Goal: Information Seeking & Learning: Learn about a topic

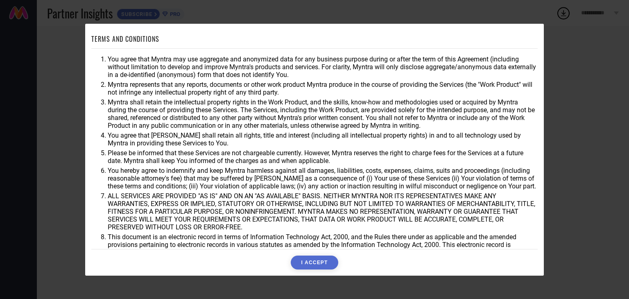
click at [319, 264] on button "I ACCEPT" at bounding box center [314, 262] width 47 height 14
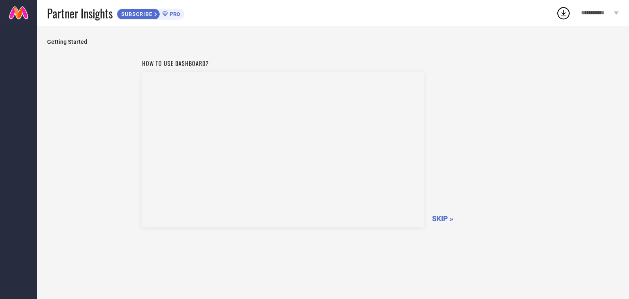
click at [446, 215] on span "SKIP »" at bounding box center [442, 218] width 21 height 9
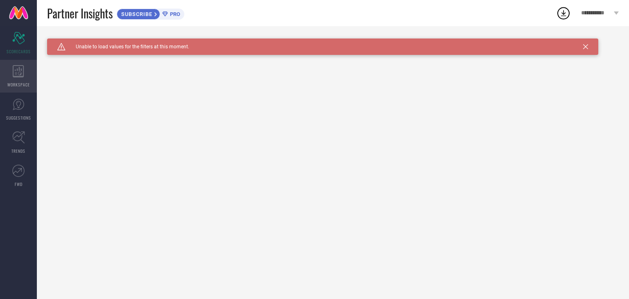
click at [23, 72] on icon at bounding box center [18, 71] width 11 height 12
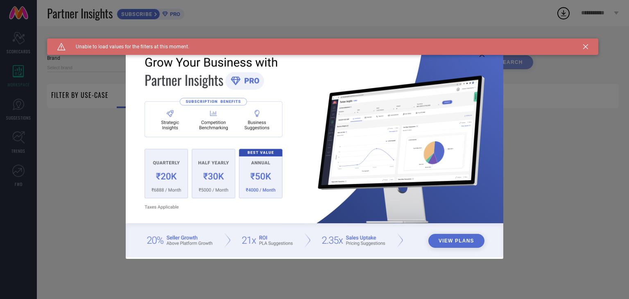
type input "1 STOP FASHION"
type input "All"
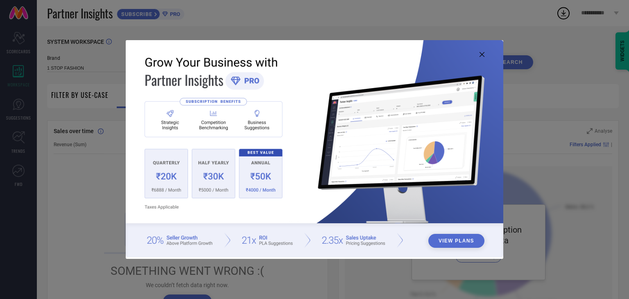
click at [585, 47] on div "View Plans" at bounding box center [314, 149] width 629 height 299
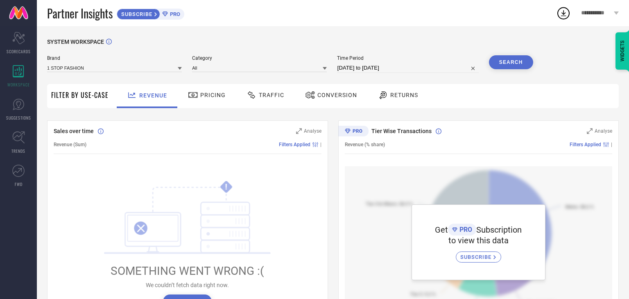
click at [209, 96] on span "Pricing" at bounding box center [212, 95] width 25 height 7
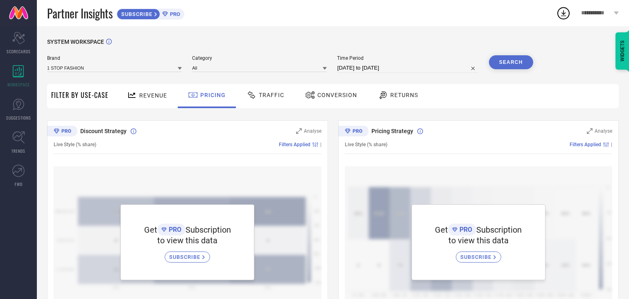
click at [270, 96] on span "Traffic" at bounding box center [271, 95] width 25 height 7
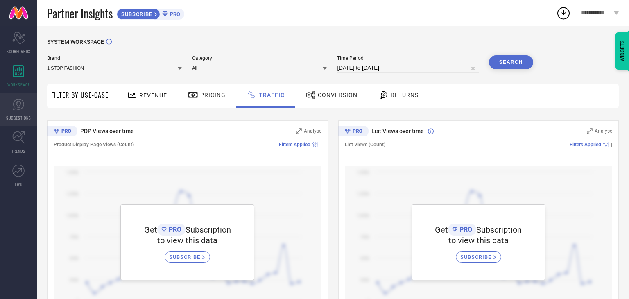
click at [18, 115] on span "SUGGESTIONS" at bounding box center [18, 118] width 25 height 6
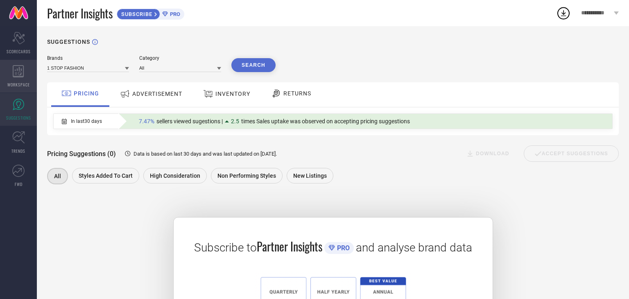
click at [18, 74] on icon at bounding box center [18, 71] width 11 height 12
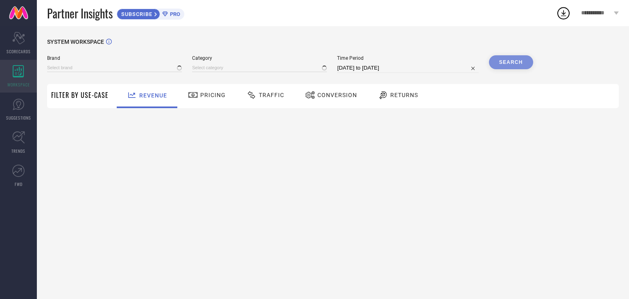
type input "1 STOP FASHION"
type input "All"
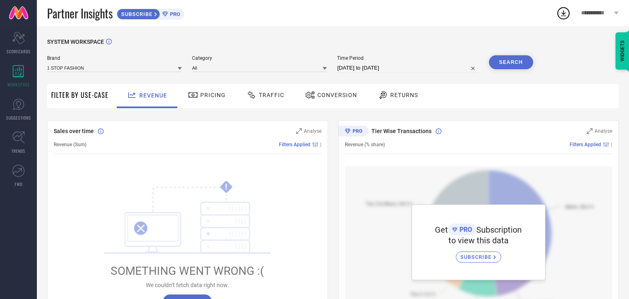
click at [81, 93] on span "Filter By Use-Case" at bounding box center [79, 95] width 57 height 10
click at [216, 99] on div "Pricing" at bounding box center [207, 95] width 42 height 14
